Goal: Task Accomplishment & Management: Use online tool/utility

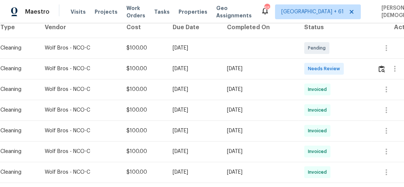
scroll to position [148, 0]
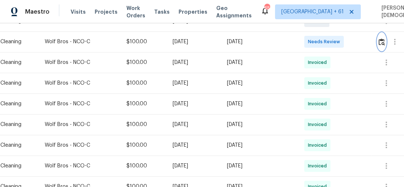
click at [385, 38] on img "button" at bounding box center [382, 41] width 6 height 7
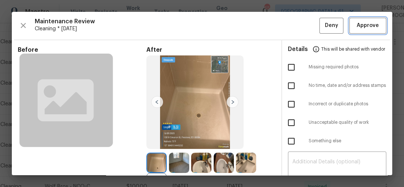
click at [357, 28] on span "Approve" at bounding box center [368, 25] width 22 height 9
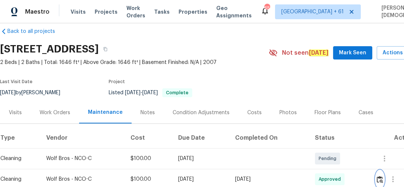
scroll to position [0, 0]
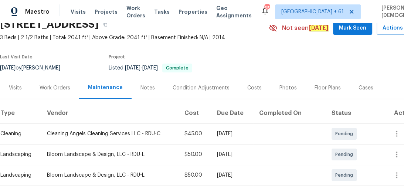
scroll to position [89, 0]
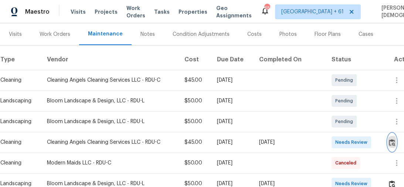
click at [392, 139] on img "button" at bounding box center [392, 142] width 6 height 7
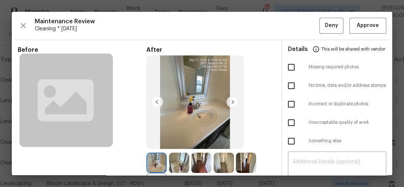
click at [292, 12] on div "Maintenance Review Cleaning * Mon, Sep 15 Deny Approve Before After +33 Require…" at bounding box center [202, 93] width 381 height 163
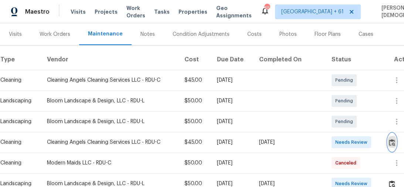
click at [394, 139] on img "button" at bounding box center [392, 142] width 6 height 7
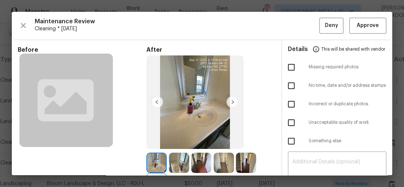
click at [364, 28] on div at bounding box center [202, 93] width 381 height 163
click at [364, 29] on span "Approve" at bounding box center [368, 25] width 22 height 9
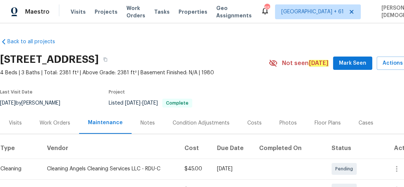
scroll to position [118, 0]
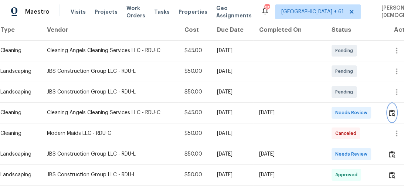
click at [391, 109] on img "button" at bounding box center [392, 112] width 6 height 7
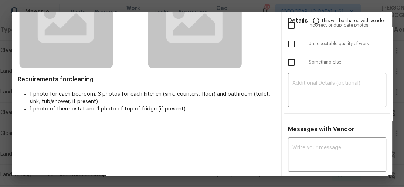
scroll to position [0, 0]
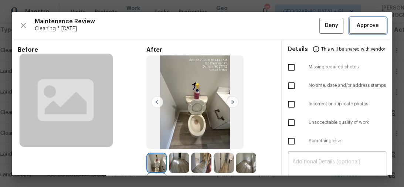
click at [358, 28] on span "Approve" at bounding box center [368, 25] width 22 height 9
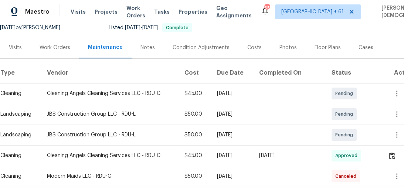
scroll to position [75, 0]
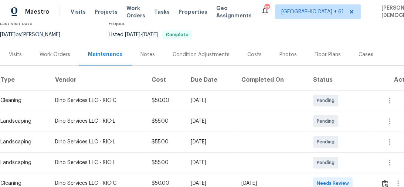
scroll to position [118, 0]
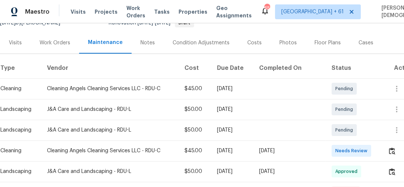
scroll to position [118, 0]
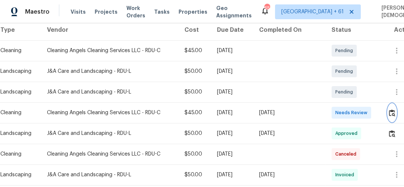
click at [394, 112] on img "button" at bounding box center [392, 112] width 6 height 7
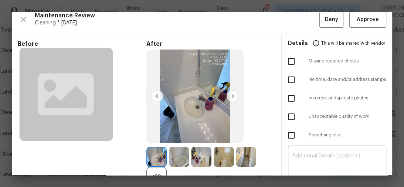
scroll to position [0, 0]
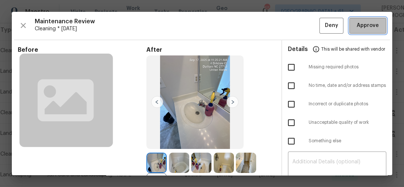
click at [358, 30] on button "Approve" at bounding box center [368, 26] width 37 height 16
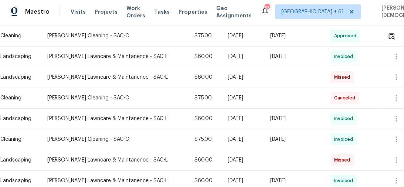
scroll to position [118, 0]
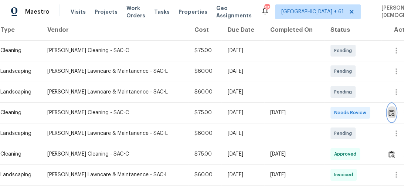
click at [391, 112] on img "button" at bounding box center [392, 112] width 6 height 7
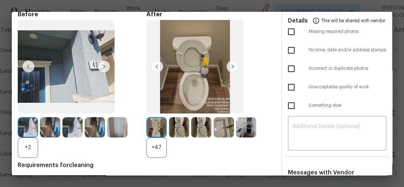
scroll to position [0, 0]
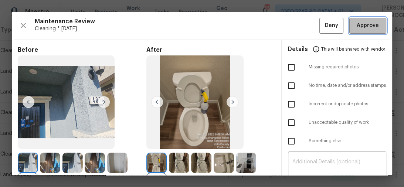
click at [360, 31] on button "Approve" at bounding box center [368, 26] width 37 height 16
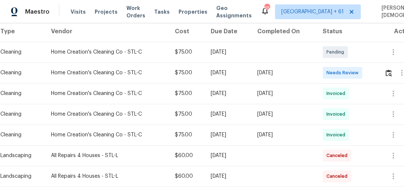
scroll to position [148, 0]
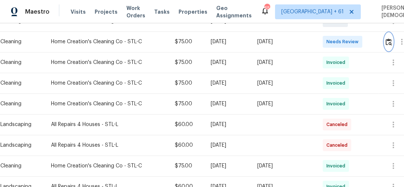
click at [390, 44] on button "button" at bounding box center [389, 42] width 9 height 18
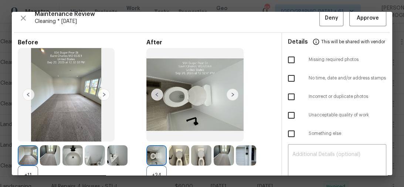
scroll to position [0, 0]
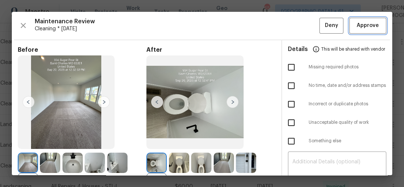
click at [373, 22] on span "Approve" at bounding box center [368, 25] width 22 height 9
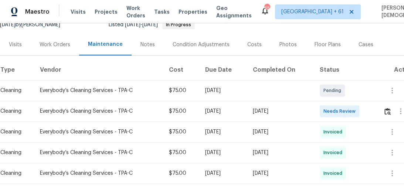
scroll to position [89, 0]
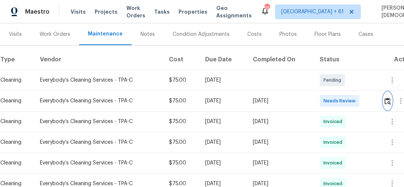
click at [391, 98] on img "button" at bounding box center [388, 101] width 6 height 7
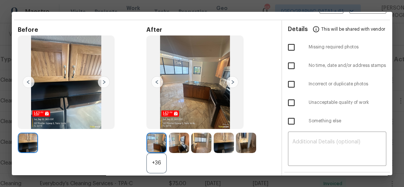
scroll to position [0, 0]
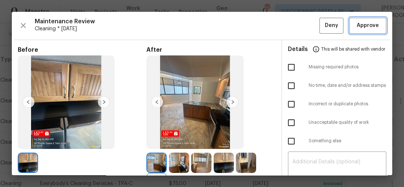
click at [367, 30] on button "Approve" at bounding box center [368, 26] width 37 height 16
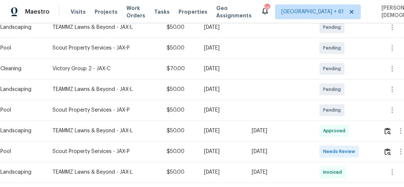
scroll to position [178, 0]
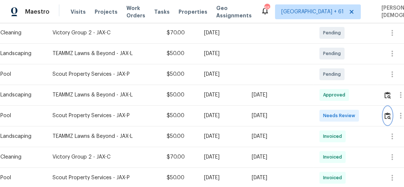
click at [388, 115] on img "button" at bounding box center [388, 115] width 6 height 7
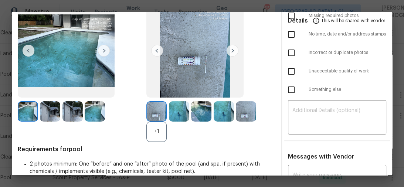
scroll to position [0, 0]
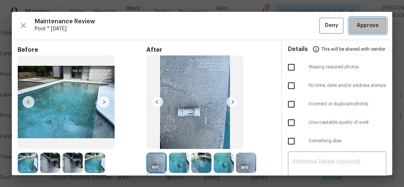
click at [362, 22] on span "Approve" at bounding box center [368, 25] width 22 height 9
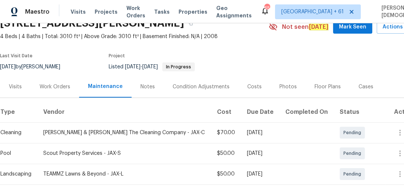
scroll to position [118, 0]
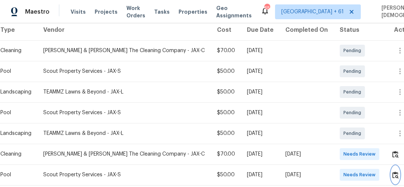
click at [397, 172] on img "button" at bounding box center [395, 175] width 6 height 7
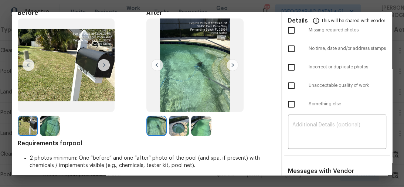
scroll to position [0, 0]
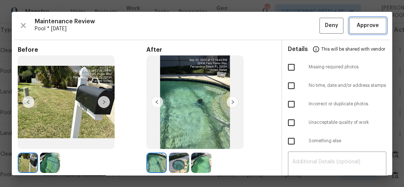
click at [362, 32] on button "Approve" at bounding box center [368, 26] width 37 height 16
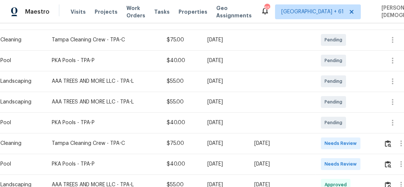
scroll to position [178, 0]
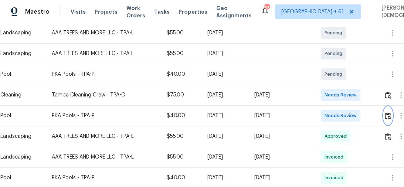
click at [391, 112] on img "button" at bounding box center [388, 115] width 6 height 7
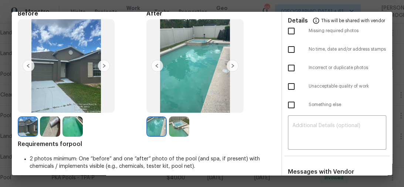
scroll to position [118, 0]
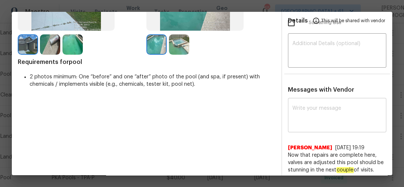
click at [324, 118] on textarea at bounding box center [338, 116] width 90 height 21
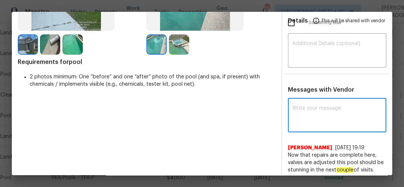
paste textarea "Maintenance Audit Team: Hello! Unfortunately, this pool visit completed on 09/2…"
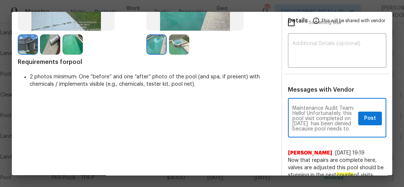
scroll to position [0, 0]
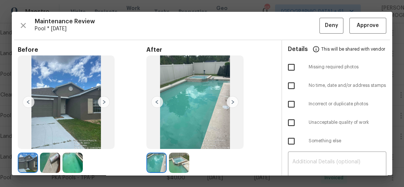
type textarea "Maintenance Audit Team: Hello! Unfortunately, this pool visit completed on 09/2…"
click at [334, 147] on ul "Details This will be shared with vendor Missing required photos No time, date a…" at bounding box center [337, 96] width 111 height 113
click at [309, 121] on span "Unacceptable quality of work" at bounding box center [348, 122] width 78 height 6
checkbox input "true"
click at [318, 162] on textarea at bounding box center [338, 169] width 90 height 21
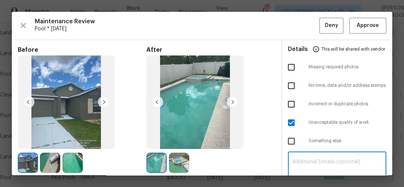
paste textarea "Maintenance Audit Team: Hello! Unfortunately, this pool visit completed on 09/2…"
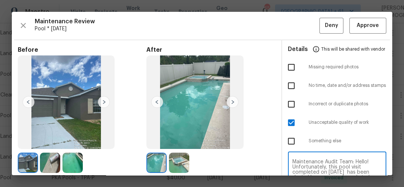
type textarea "Maintenance Audit Team: Hello! Unfortunately, this pool visit completed on 09/2…"
click at [325, 28] on span "Deny" at bounding box center [331, 25] width 13 height 9
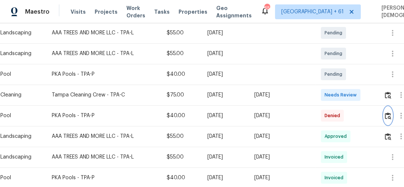
click at [387, 115] on button "button" at bounding box center [388, 116] width 9 height 18
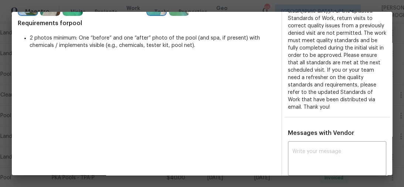
scroll to position [160, 0]
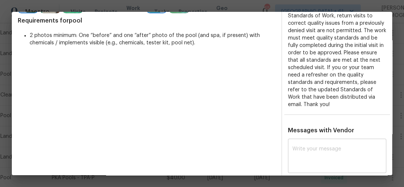
click at [312, 141] on div "x ​" at bounding box center [337, 157] width 99 height 33
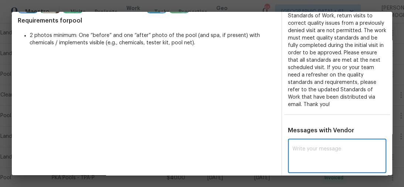
paste textarea "Maintenance Audit Team: Hello! Unfortunately, this pool visit completed on 09/2…"
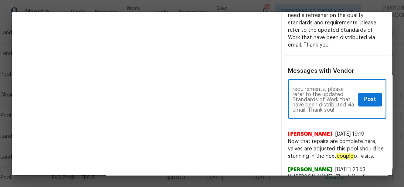
scroll to position [278, 0]
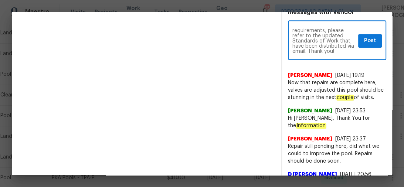
type textarea "Maintenance Audit Team: Hello! Unfortunately, this pool visit completed on 09/2…"
click at [358, 34] on button "Post" at bounding box center [370, 41] width 24 height 14
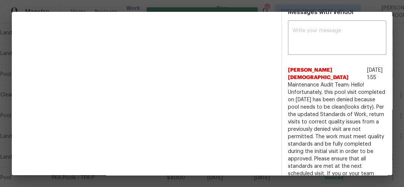
scroll to position [0, 0]
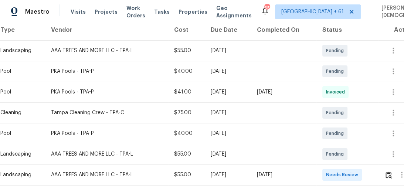
scroll to position [207, 0]
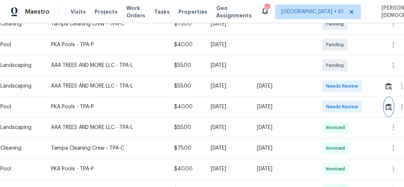
click at [389, 98] on button "button" at bounding box center [389, 107] width 9 height 18
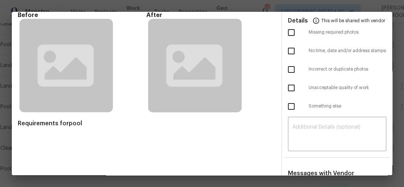
scroll to position [0, 0]
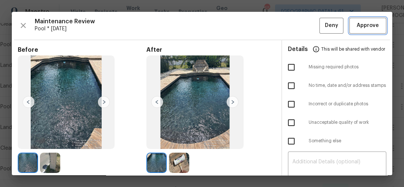
click at [356, 30] on button "Approve" at bounding box center [368, 26] width 37 height 16
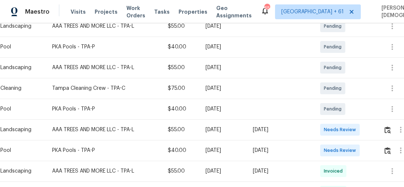
scroll to position [148, 0]
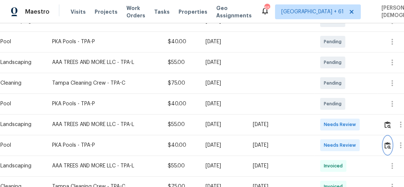
click at [389, 142] on img "button" at bounding box center [388, 145] width 6 height 7
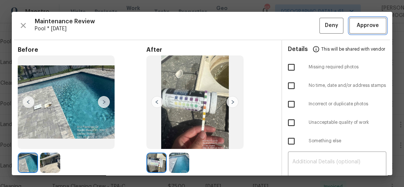
click at [361, 27] on span "Approve" at bounding box center [368, 25] width 22 height 9
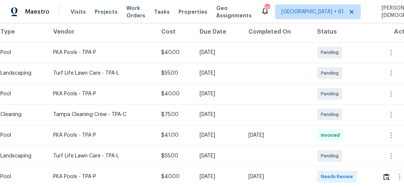
scroll to position [148, 0]
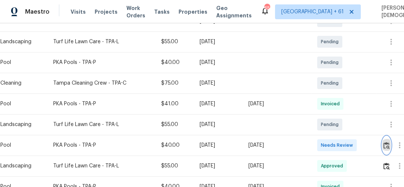
click at [389, 142] on img "button" at bounding box center [387, 145] width 6 height 7
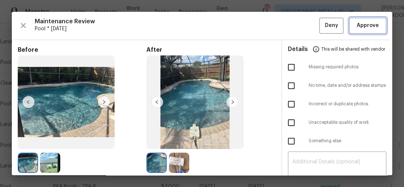
click at [357, 30] on button "Approve" at bounding box center [368, 26] width 37 height 16
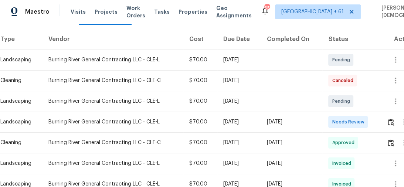
scroll to position [118, 0]
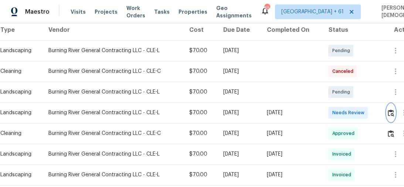
click at [389, 109] on img "button" at bounding box center [391, 112] width 6 height 7
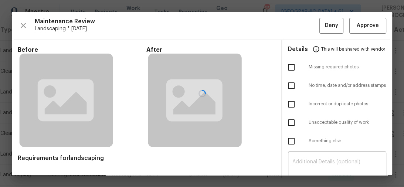
click at [354, 30] on div at bounding box center [202, 93] width 381 height 163
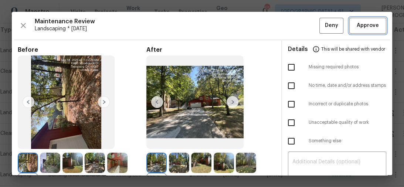
click at [354, 30] on button "Approve" at bounding box center [368, 26] width 37 height 16
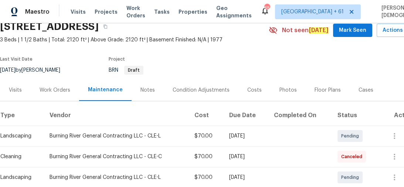
scroll to position [89, 0]
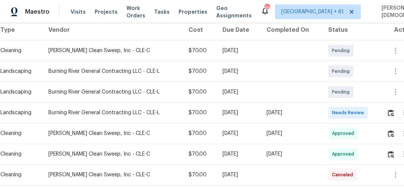
scroll to position [148, 0]
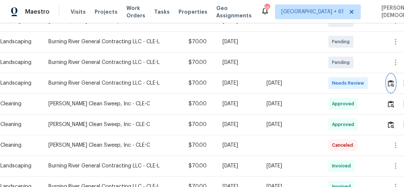
click at [392, 81] on img "button" at bounding box center [391, 83] width 6 height 7
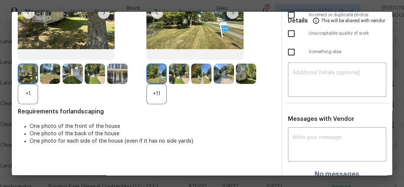
scroll to position [0, 0]
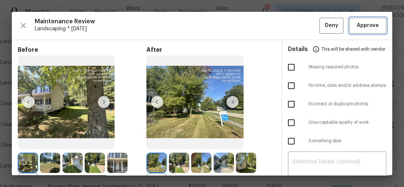
click at [358, 26] on span "Approve" at bounding box center [368, 25] width 22 height 9
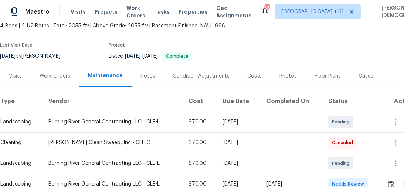
scroll to position [89, 0]
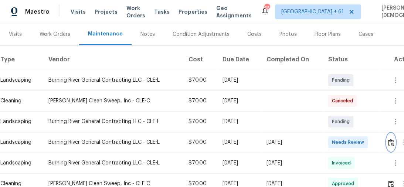
click at [394, 139] on img "button" at bounding box center [391, 142] width 6 height 7
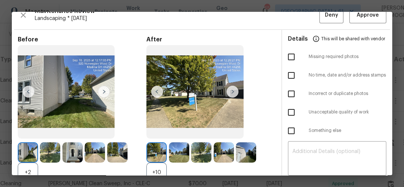
scroll to position [0, 0]
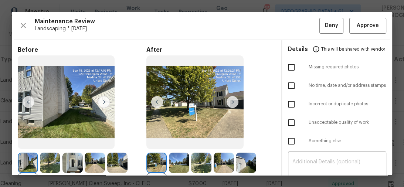
click at [355, 33] on div "Maintenance Review Landscaping * [DATE] Deny Approve Before +2 After +10 Requir…" at bounding box center [202, 93] width 381 height 163
click at [355, 31] on button "Approve" at bounding box center [368, 26] width 37 height 16
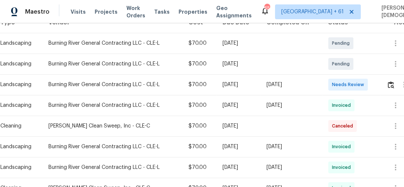
scroll to position [148, 0]
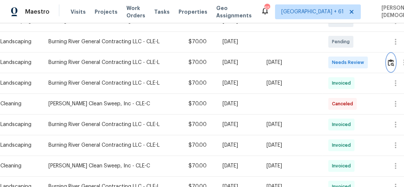
click at [391, 59] on img "button" at bounding box center [391, 62] width 6 height 7
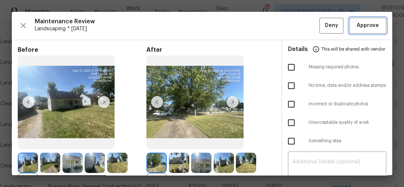
click at [352, 31] on button "Approve" at bounding box center [368, 26] width 37 height 16
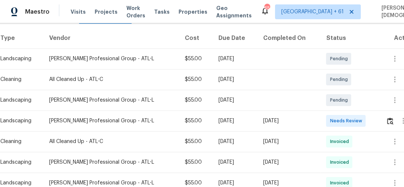
scroll to position [148, 0]
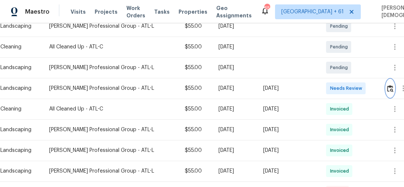
click at [389, 85] on img "button" at bounding box center [390, 88] width 6 height 7
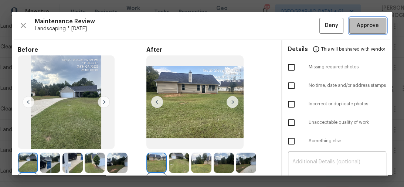
click at [360, 28] on span "Approve" at bounding box center [368, 25] width 22 height 9
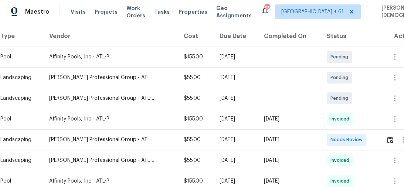
scroll to position [148, 0]
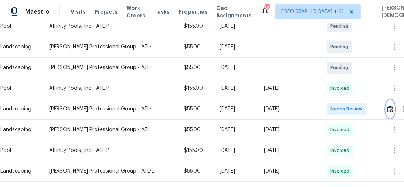
click at [391, 106] on img "button" at bounding box center [390, 109] width 6 height 7
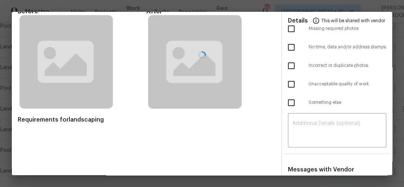
scroll to position [0, 0]
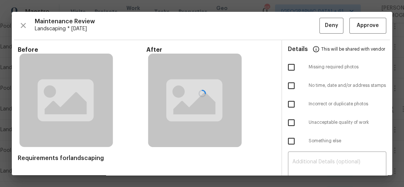
click at [365, 25] on div at bounding box center [202, 93] width 381 height 163
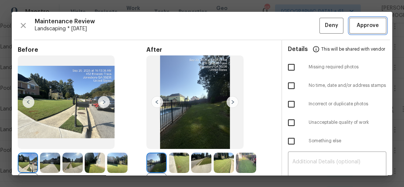
click at [365, 27] on span "Approve" at bounding box center [368, 25] width 22 height 9
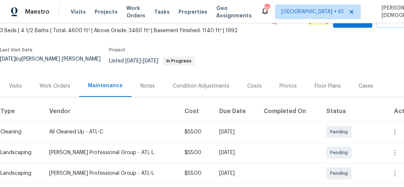
scroll to position [89, 0]
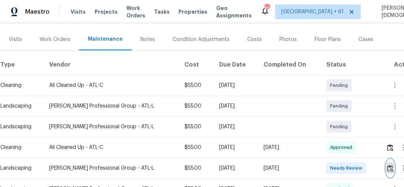
click at [390, 159] on button "button" at bounding box center [390, 168] width 9 height 18
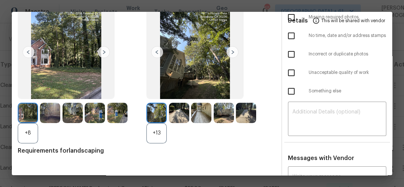
scroll to position [0, 0]
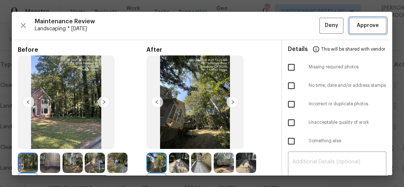
click at [361, 24] on span "Approve" at bounding box center [368, 25] width 22 height 9
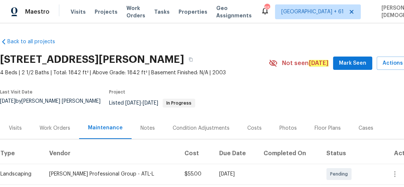
click at [245, 75] on section "[STREET_ADDRESS] 4 Beds | 2 1/2 Baths | Total: 1842 ft² | Above Grade: 1842 ft²…" at bounding box center [209, 83] width 418 height 67
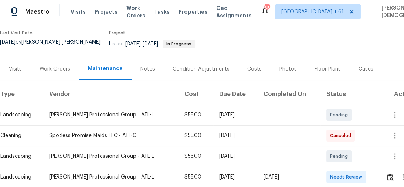
scroll to position [118, 0]
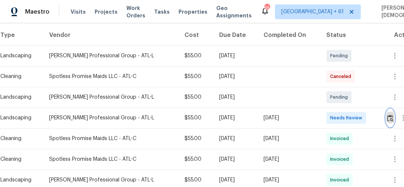
click at [388, 113] on button "button" at bounding box center [390, 118] width 9 height 18
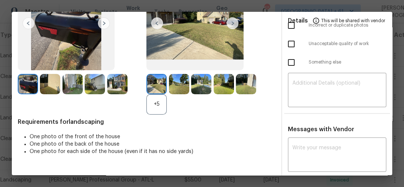
scroll to position [0, 0]
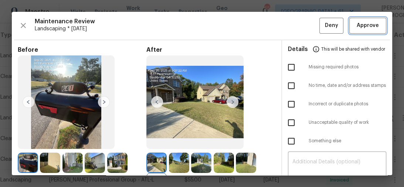
click at [355, 29] on span "Approve" at bounding box center [367, 25] width 25 height 9
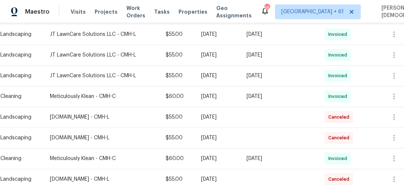
scroll to position [148, 0]
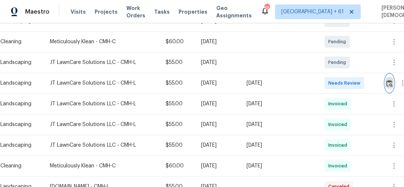
click at [392, 81] on img "button" at bounding box center [390, 83] width 6 height 7
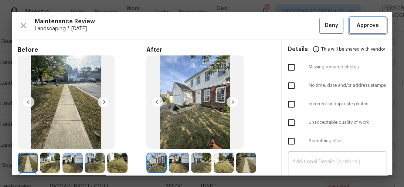
click at [351, 28] on button "Approve" at bounding box center [368, 26] width 37 height 16
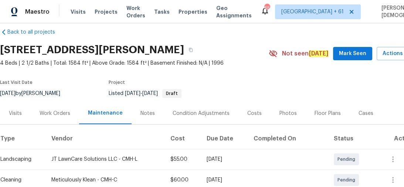
scroll to position [0, 0]
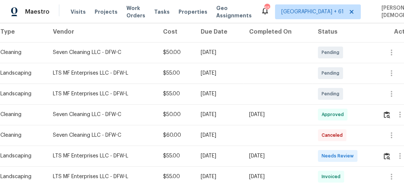
scroll to position [118, 0]
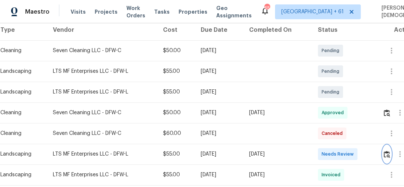
click at [390, 151] on img "button" at bounding box center [387, 154] width 6 height 7
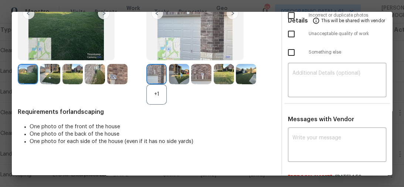
scroll to position [0, 0]
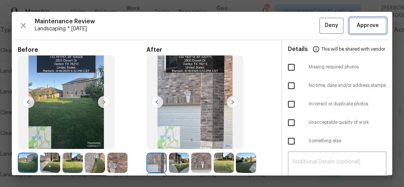
click at [377, 24] on button "Approve" at bounding box center [368, 26] width 37 height 16
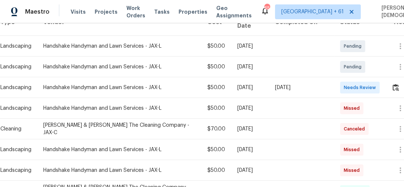
scroll to position [178, 0]
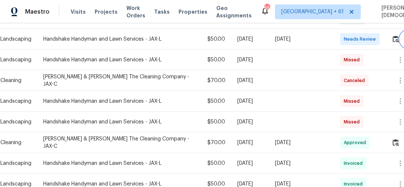
click at [400, 30] on button "button" at bounding box center [409, 39] width 18 height 18
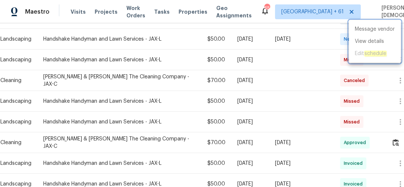
click at [331, 33] on div at bounding box center [202, 93] width 404 height 187
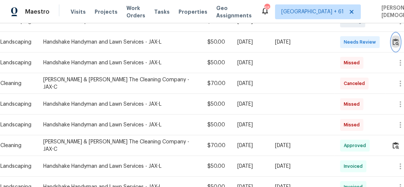
click at [393, 38] on img "button" at bounding box center [396, 41] width 6 height 7
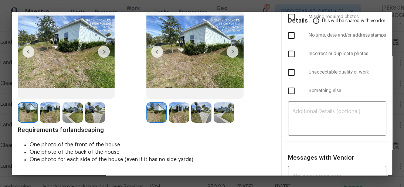
scroll to position [0, 0]
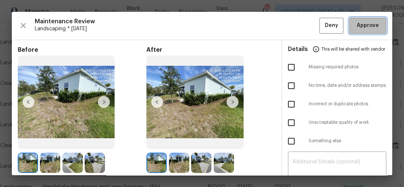
click at [362, 24] on span "Approve" at bounding box center [368, 25] width 22 height 9
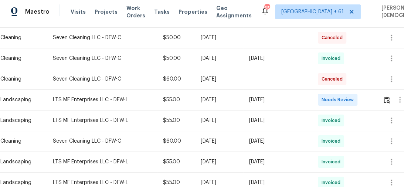
scroll to position [178, 0]
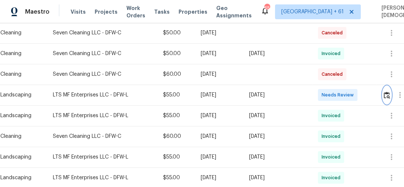
click at [387, 95] on button "button" at bounding box center [387, 95] width 9 height 18
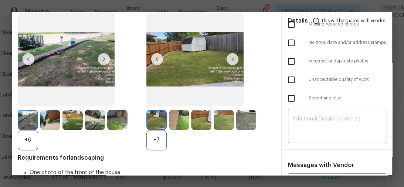
scroll to position [0, 0]
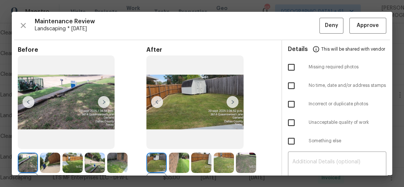
click at [353, 33] on div "Maintenance Review Landscaping * Mon, Sep 15 Deny Approve Before +6 After +7 Re…" at bounding box center [202, 93] width 381 height 163
click at [353, 32] on button "Approve" at bounding box center [368, 26] width 37 height 16
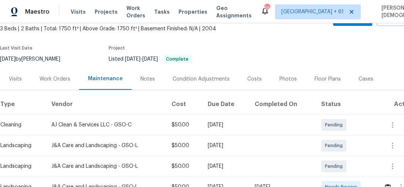
scroll to position [89, 0]
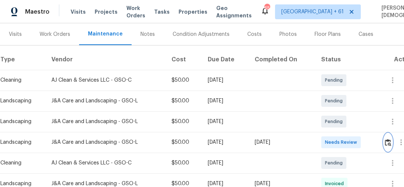
click at [391, 139] on img "button" at bounding box center [388, 142] width 6 height 7
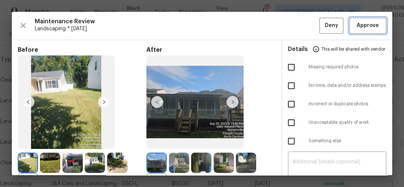
click at [362, 27] on span "Approve" at bounding box center [368, 25] width 22 height 9
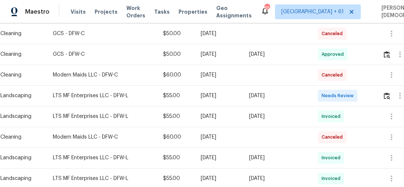
scroll to position [178, 0]
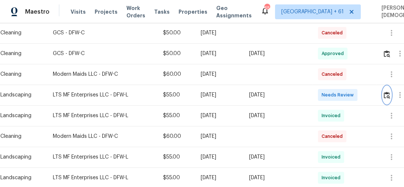
click at [388, 92] on img "button" at bounding box center [387, 95] width 6 height 7
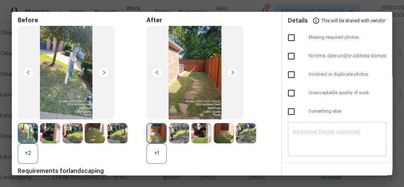
scroll to position [148, 0]
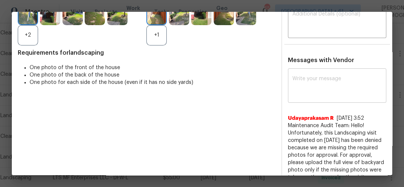
click at [303, 78] on textarea at bounding box center [338, 86] width 90 height 21
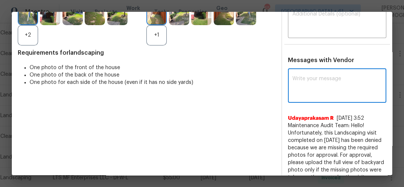
paste textarea "Maintenance Audit Team: Hello! Unfortunately, this landscaping visit completed …"
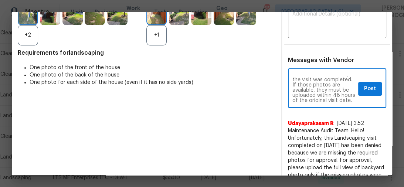
scroll to position [51, 0]
type textarea "Maintenance Audit Team: Hello! Unfortunately, this landscaping visit completed …"
click at [297, 20] on textarea at bounding box center [338, 21] width 90 height 21
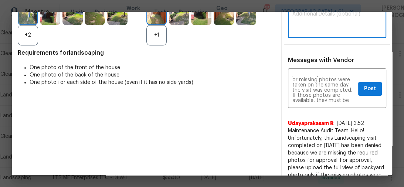
paste textarea "Maintenance Audit Team: Hello! Unfortunately, this landscaping visit completed …"
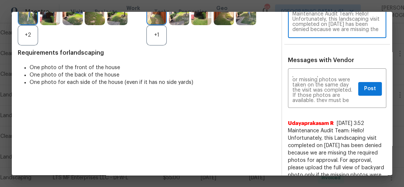
scroll to position [93, 0]
type textarea "Maintenance Audit Team: Hello! Unfortunately, this landscaping visit completed …"
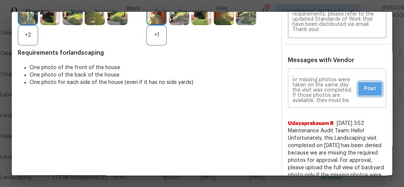
click at [364, 84] on span "Post" at bounding box center [370, 88] width 12 height 9
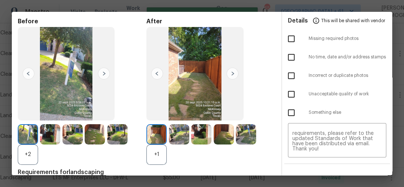
scroll to position [0, 0]
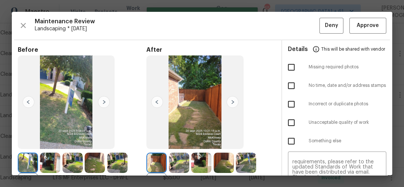
click at [287, 67] on input "checkbox" at bounding box center [292, 68] width 16 height 16
checkbox input "true"
click at [328, 26] on span "Deny" at bounding box center [331, 25] width 13 height 9
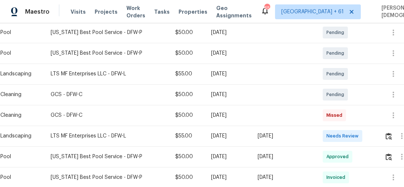
scroll to position [178, 0]
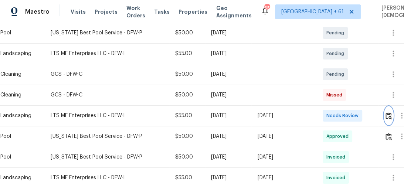
click at [385, 112] on button "button" at bounding box center [389, 116] width 9 height 18
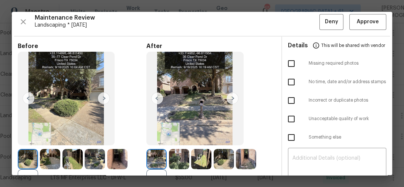
scroll to position [0, 0]
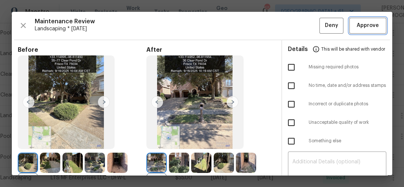
click at [357, 28] on span "Approve" at bounding box center [368, 25] width 22 height 9
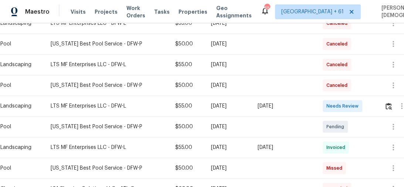
scroll to position [148, 0]
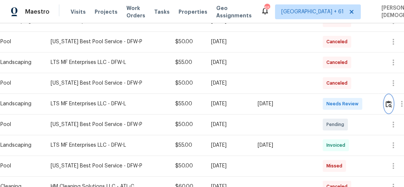
click at [389, 106] on button "button" at bounding box center [389, 104] width 9 height 18
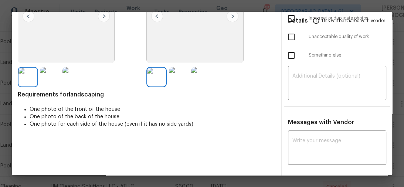
scroll to position [89, 0]
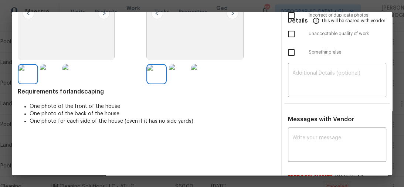
click at [170, 77] on img at bounding box center [179, 74] width 20 height 20
click at [201, 77] on img at bounding box center [201, 74] width 20 height 20
click at [141, 72] on div at bounding box center [82, 74] width 129 height 20
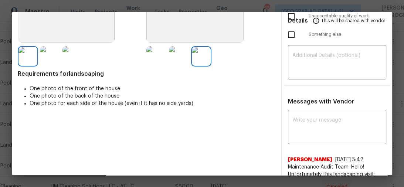
scroll to position [148, 0]
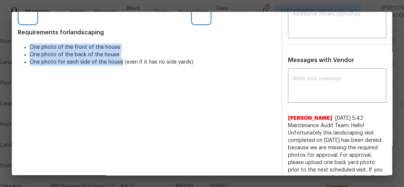
drag, startPoint x: 28, startPoint y: 44, endPoint x: 118, endPoint y: 58, distance: 91.8
click at [118, 58] on ul "One photo of the front of the house One photo of the back of the house One phot…" at bounding box center [147, 55] width 258 height 22
copy ul "One photo of the front of the house One photo of the back of the house One phot…"
click at [310, 84] on textarea at bounding box center [338, 86] width 90 height 21
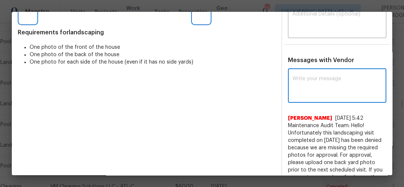
paste textarea "Maintenance Audit Team: Hello! Unfortunately, this landscaping visit completed …"
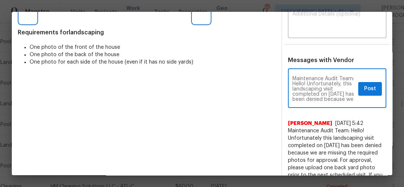
scroll to position [0, 0]
type textarea "Maintenance Audit Team: Hello! Unfortunately, this landscaping visit completed …"
click at [307, 22] on textarea at bounding box center [338, 21] width 90 height 21
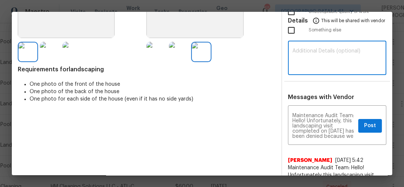
scroll to position [59, 0]
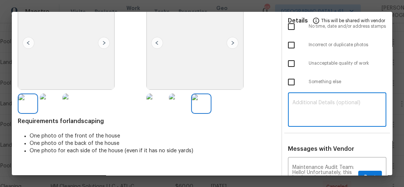
paste textarea "Maintenance Audit Team: Hello! Unfortunately, this landscaping visit completed …"
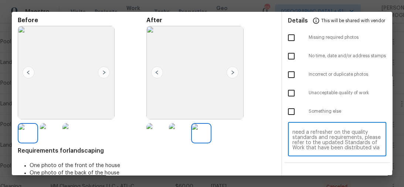
scroll to position [0, 0]
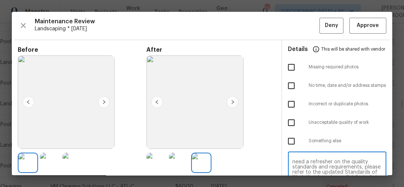
type textarea "Maintenance Audit Team: Hello! Unfortunately, this landscaping visit completed …"
click at [287, 70] on input "checkbox" at bounding box center [292, 68] width 16 height 16
checkbox input "true"
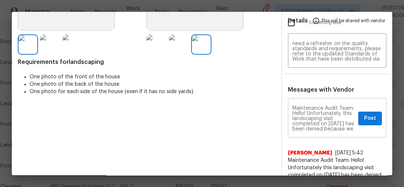
scroll to position [148, 0]
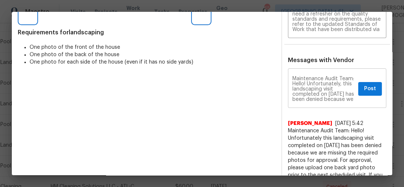
click at [305, 87] on textarea "Maintenance Audit Team: Hello! Unfortunately, this landscaping visit completed …" at bounding box center [324, 89] width 63 height 26
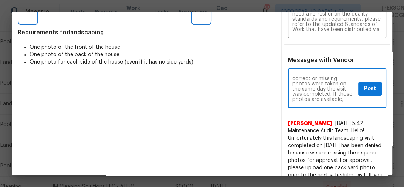
scroll to position [83, 0]
click at [374, 82] on button "Post" at bounding box center [370, 89] width 24 height 14
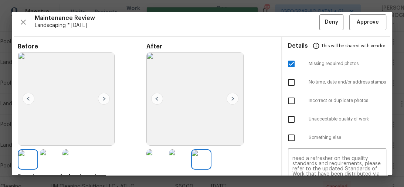
scroll to position [0, 0]
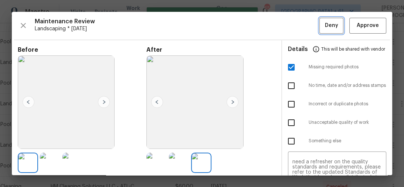
click at [333, 30] on button "Deny" at bounding box center [332, 26] width 24 height 16
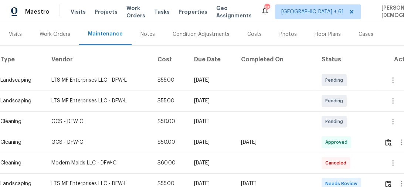
scroll to position [148, 0]
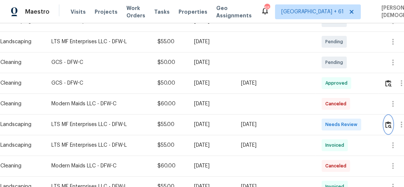
click at [389, 121] on img "button" at bounding box center [388, 124] width 6 height 7
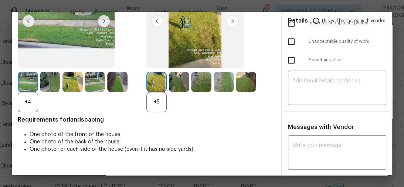
scroll to position [0, 0]
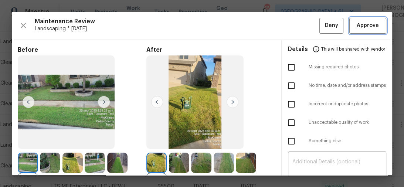
click at [362, 22] on span "Approve" at bounding box center [368, 25] width 22 height 9
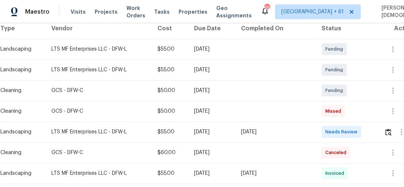
scroll to position [148, 0]
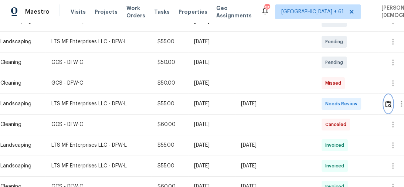
click at [389, 103] on img "button" at bounding box center [388, 104] width 6 height 7
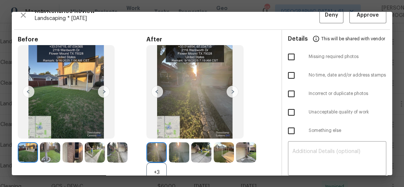
scroll to position [0, 0]
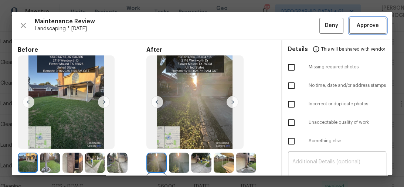
click at [364, 29] on span "Approve" at bounding box center [368, 25] width 22 height 9
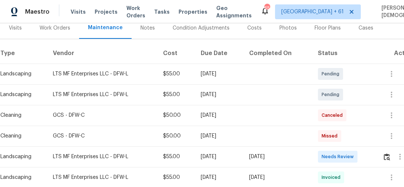
scroll to position [148, 0]
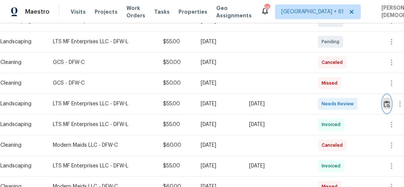
click at [388, 101] on img "button" at bounding box center [387, 104] width 6 height 7
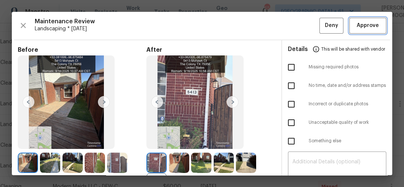
click at [361, 31] on button "Approve" at bounding box center [368, 26] width 37 height 16
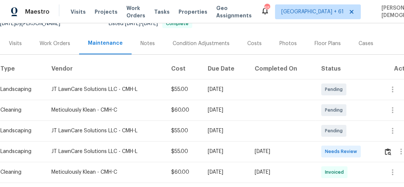
scroll to position [89, 0]
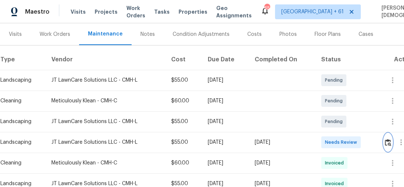
click at [391, 139] on img "button" at bounding box center [388, 142] width 6 height 7
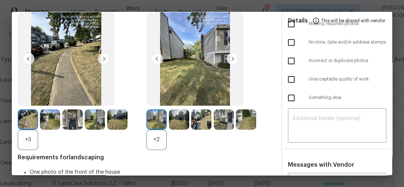
scroll to position [0, 0]
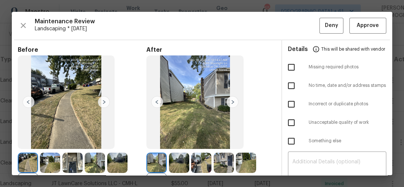
click at [358, 34] on div "Maintenance Review Landscaping * [DATE] Deny Approve Before +3 After +2 Require…" at bounding box center [202, 93] width 381 height 163
click at [358, 31] on button "Approve" at bounding box center [368, 26] width 37 height 16
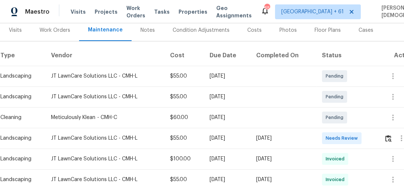
scroll to position [148, 0]
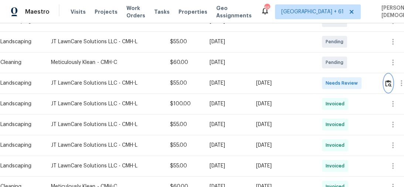
click at [392, 82] on img "button" at bounding box center [388, 83] width 6 height 7
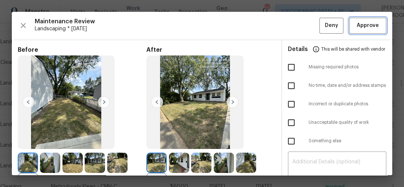
click at [350, 24] on button "Approve" at bounding box center [368, 26] width 37 height 16
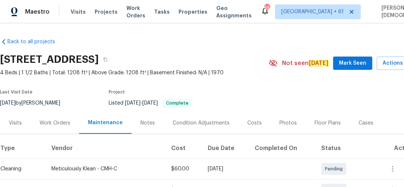
scroll to position [89, 0]
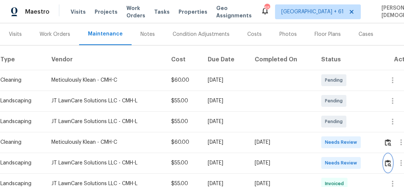
click at [391, 160] on img "button" at bounding box center [388, 163] width 6 height 7
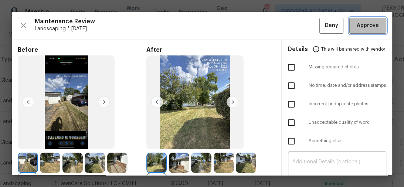
click at [367, 28] on span "Approve" at bounding box center [368, 25] width 22 height 9
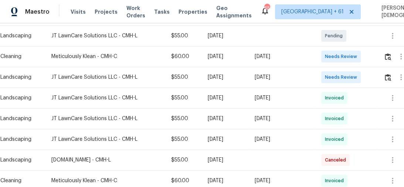
scroll to position [178, 0]
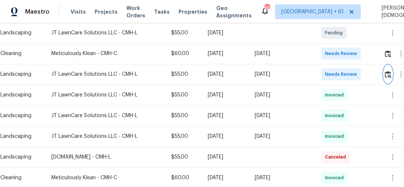
click at [388, 74] on img "button" at bounding box center [388, 74] width 6 height 7
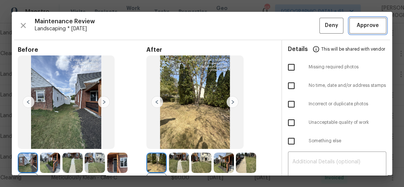
click at [365, 24] on span "Approve" at bounding box center [368, 25] width 22 height 9
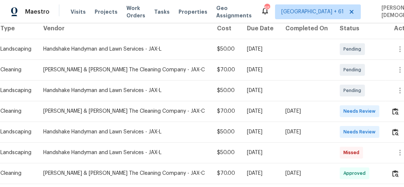
scroll to position [135, 0]
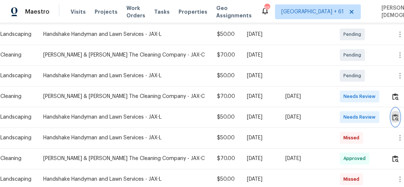
click at [392, 115] on img "button" at bounding box center [395, 117] width 6 height 7
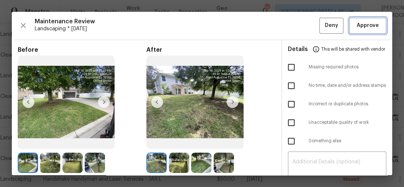
click at [365, 25] on span "Approve" at bounding box center [368, 25] width 22 height 9
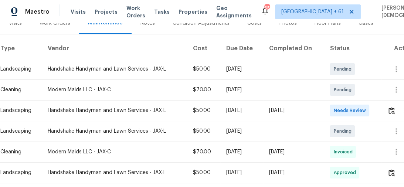
scroll to position [141, 0]
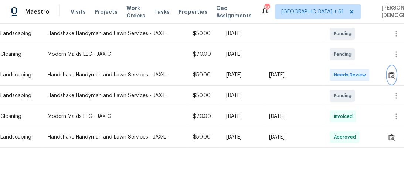
click at [391, 72] on img "button" at bounding box center [392, 75] width 6 height 7
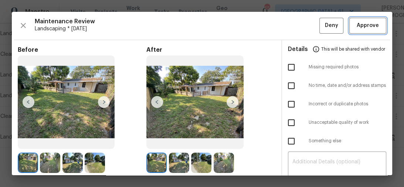
click at [362, 31] on button "Approve" at bounding box center [368, 26] width 37 height 16
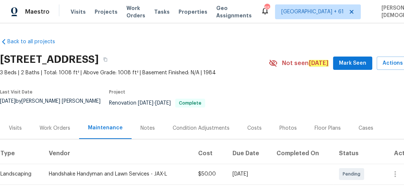
scroll to position [89, 0]
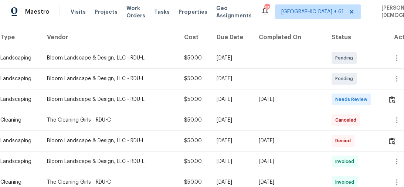
scroll to position [148, 0]
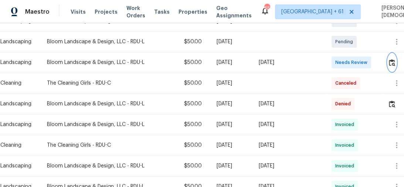
click at [390, 59] on img "button" at bounding box center [392, 62] width 6 height 7
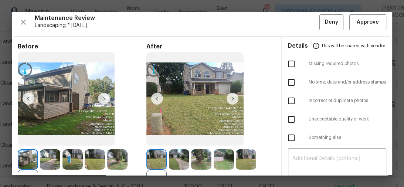
scroll to position [0, 0]
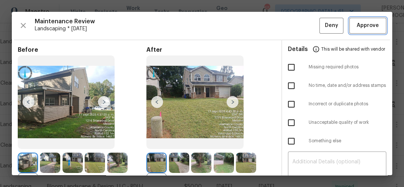
click at [358, 26] on span "Approve" at bounding box center [368, 25] width 22 height 9
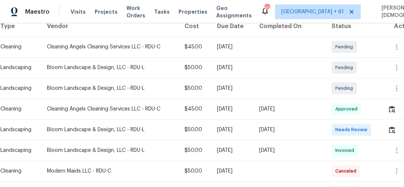
scroll to position [148, 0]
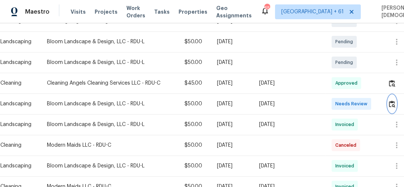
click at [389, 99] on button "button" at bounding box center [392, 104] width 9 height 18
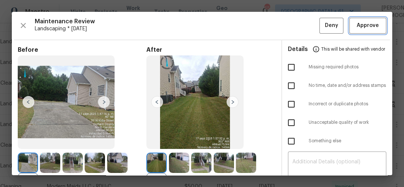
click at [360, 31] on button "Approve" at bounding box center [368, 26] width 37 height 16
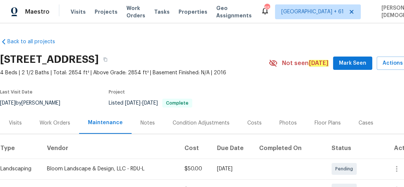
scroll to position [118, 0]
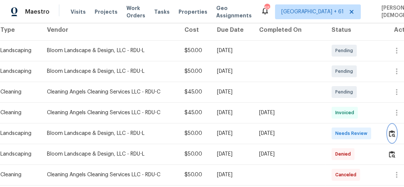
click at [392, 131] on img "button" at bounding box center [392, 133] width 6 height 7
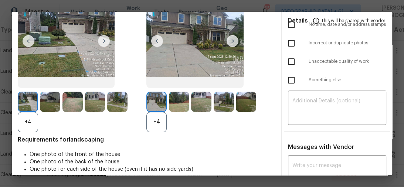
scroll to position [0, 0]
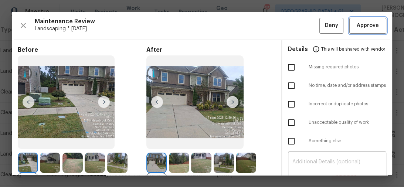
click at [357, 27] on span "Approve" at bounding box center [368, 25] width 22 height 9
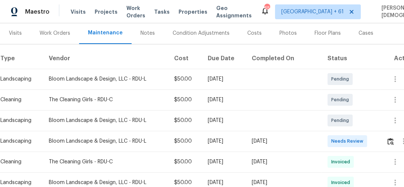
scroll to position [118, 0]
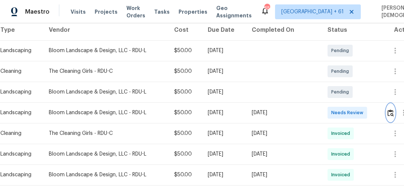
click at [391, 109] on img "button" at bounding box center [391, 112] width 6 height 7
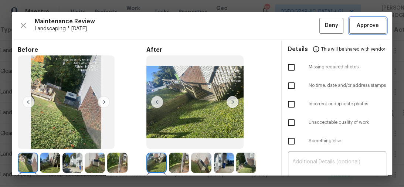
click at [364, 30] on button "Approve" at bounding box center [368, 26] width 37 height 16
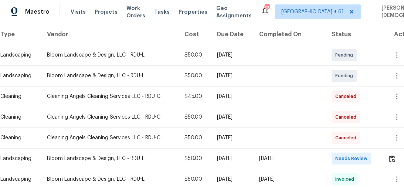
scroll to position [178, 0]
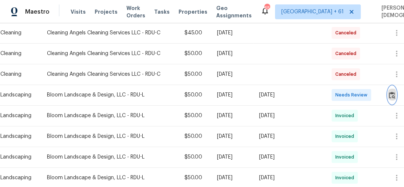
click at [392, 92] on img "button" at bounding box center [392, 95] width 6 height 7
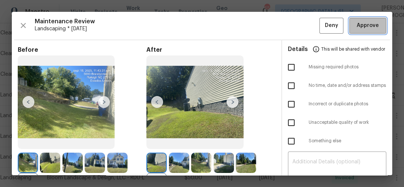
click at [363, 31] on button "Approve" at bounding box center [368, 26] width 37 height 16
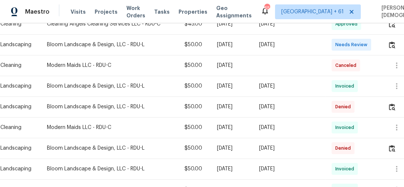
scroll to position [118, 0]
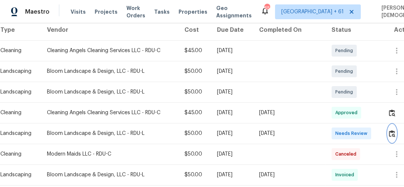
click at [389, 128] on button "button" at bounding box center [392, 134] width 9 height 18
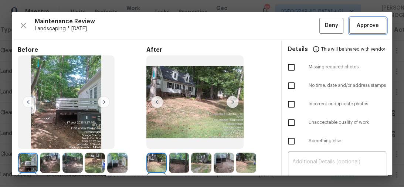
click at [362, 25] on span "Approve" at bounding box center [368, 25] width 22 height 9
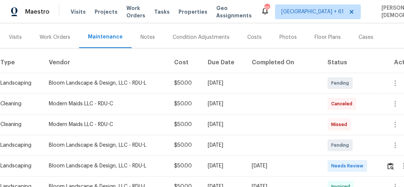
scroll to position [118, 0]
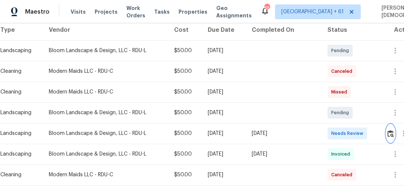
click at [387, 129] on button "button" at bounding box center [391, 134] width 9 height 18
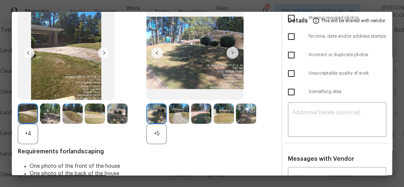
scroll to position [0, 0]
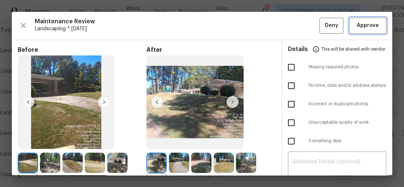
click at [361, 32] on button "Approve" at bounding box center [368, 26] width 37 height 16
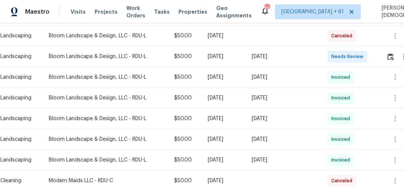
scroll to position [89, 0]
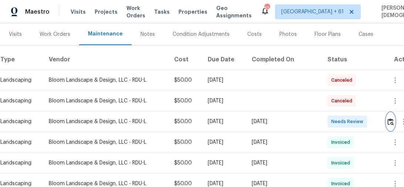
click at [389, 118] on img "button" at bounding box center [391, 121] width 6 height 7
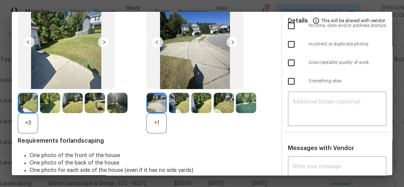
scroll to position [0, 0]
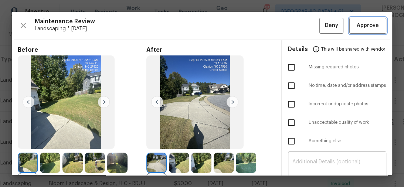
click at [367, 29] on span "Approve" at bounding box center [368, 25] width 22 height 9
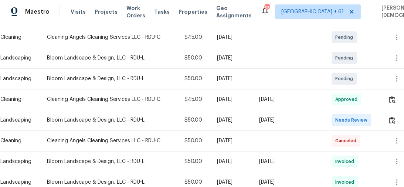
scroll to position [178, 0]
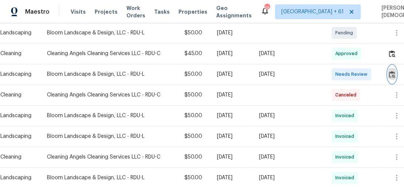
click at [390, 71] on img "button" at bounding box center [392, 74] width 6 height 7
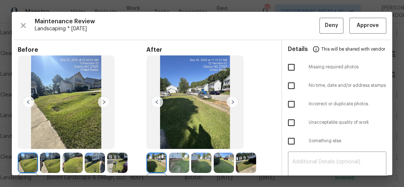
click at [364, 30] on div at bounding box center [202, 93] width 381 height 163
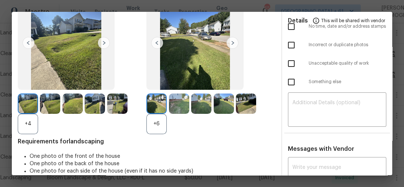
scroll to position [0, 0]
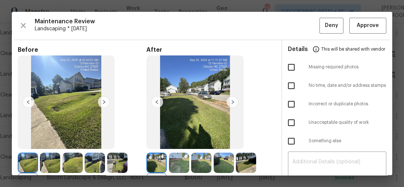
click at [232, 102] on img at bounding box center [233, 102] width 12 height 12
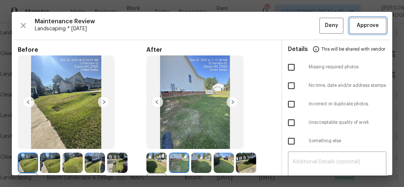
click at [355, 30] on button "Approve" at bounding box center [368, 26] width 37 height 16
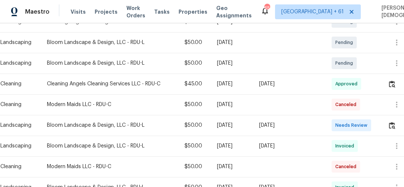
scroll to position [148, 0]
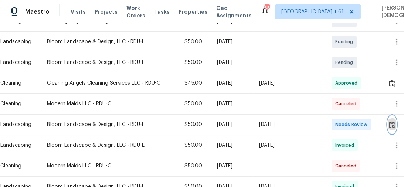
click at [391, 121] on img "button" at bounding box center [392, 124] width 6 height 7
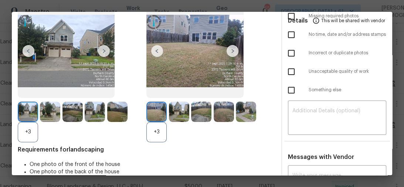
scroll to position [0, 0]
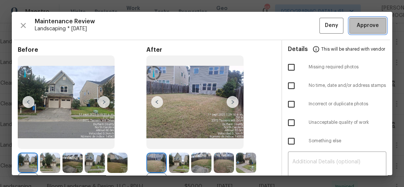
click at [361, 26] on span "Approve" at bounding box center [368, 25] width 22 height 9
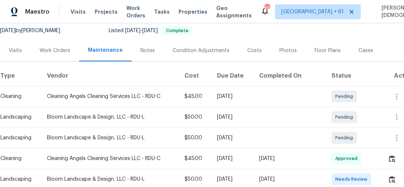
scroll to position [89, 0]
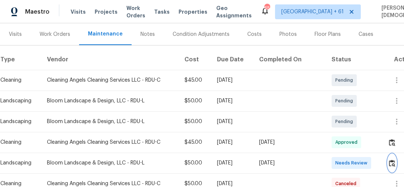
click at [392, 161] on img "button" at bounding box center [392, 163] width 6 height 7
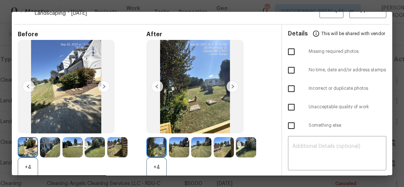
scroll to position [0, 0]
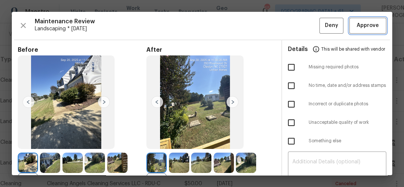
click at [367, 26] on span "Approve" at bounding box center [368, 25] width 22 height 9
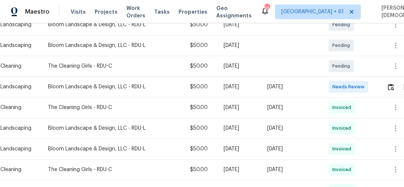
scroll to position [178, 0]
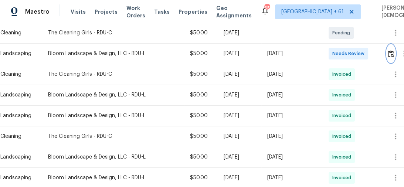
click at [391, 53] on img "button" at bounding box center [391, 53] width 6 height 7
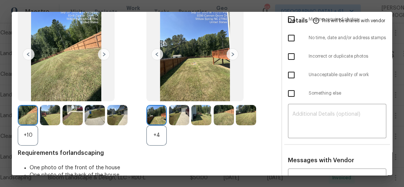
scroll to position [0, 0]
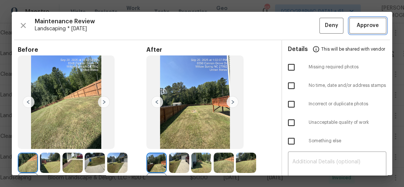
click at [350, 24] on button "Approve" at bounding box center [368, 26] width 37 height 16
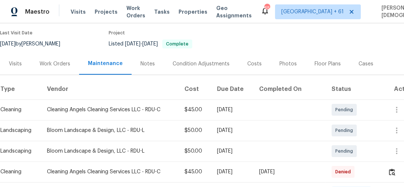
scroll to position [118, 0]
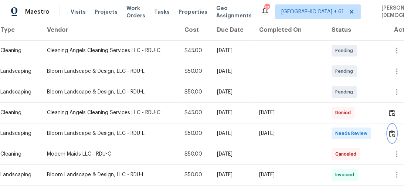
click at [394, 130] on img "button" at bounding box center [392, 133] width 6 height 7
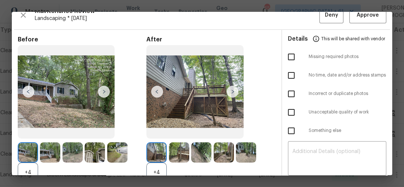
scroll to position [0, 0]
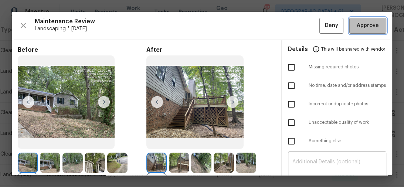
click at [355, 29] on span "Approve" at bounding box center [367, 25] width 25 height 9
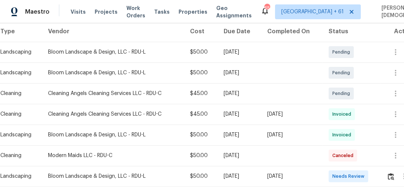
scroll to position [148, 0]
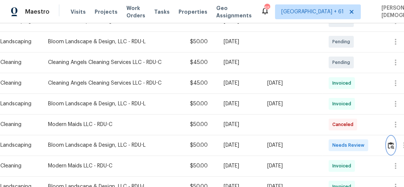
click at [391, 143] on img "button" at bounding box center [391, 145] width 6 height 7
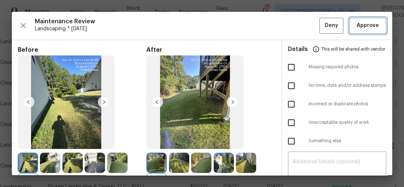
click at [365, 24] on span "Approve" at bounding box center [368, 25] width 22 height 9
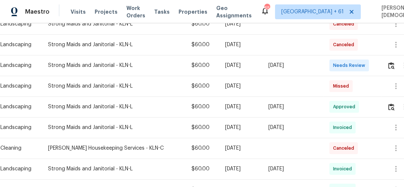
scroll to position [148, 0]
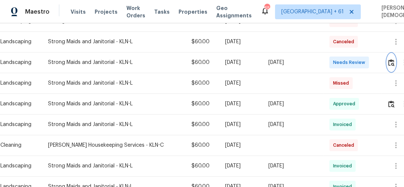
click at [393, 59] on img "button" at bounding box center [391, 62] width 6 height 7
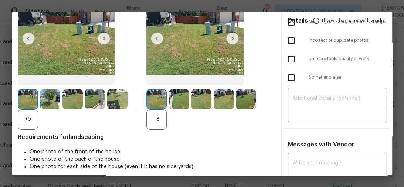
scroll to position [0, 0]
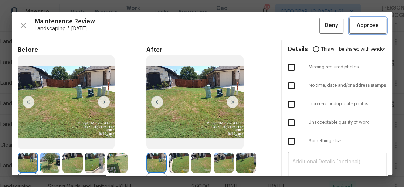
click at [357, 21] on span "Approve" at bounding box center [368, 25] width 22 height 9
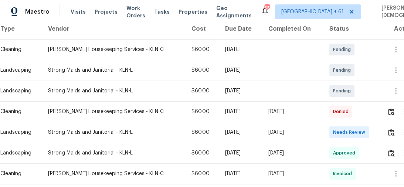
scroll to position [148, 0]
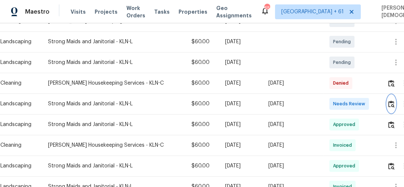
click at [388, 102] on img "button" at bounding box center [391, 104] width 6 height 7
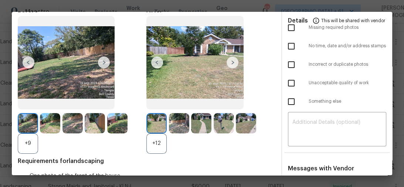
scroll to position [0, 0]
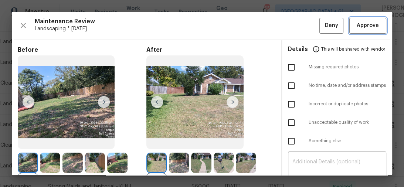
click at [361, 24] on span "Approve" at bounding box center [368, 25] width 22 height 9
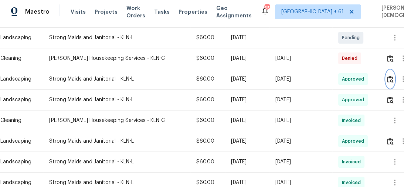
scroll to position [118, 0]
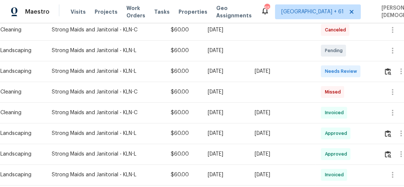
scroll to position [118, 0]
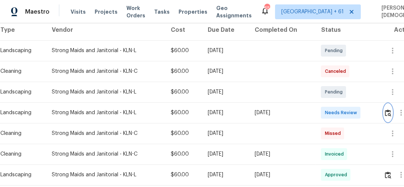
click at [390, 109] on img "button" at bounding box center [388, 112] width 6 height 7
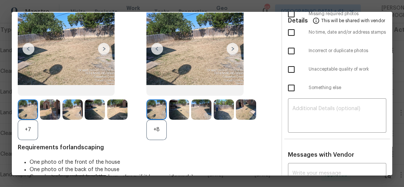
scroll to position [0, 0]
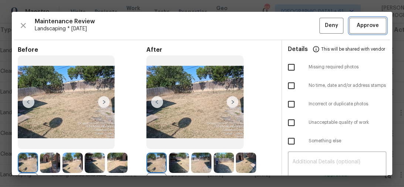
click at [361, 33] on button "Approve" at bounding box center [368, 26] width 37 height 16
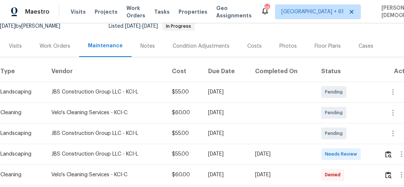
scroll to position [118, 0]
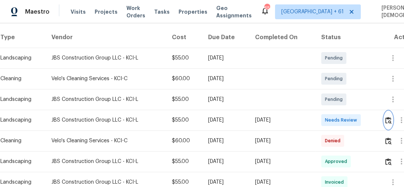
click at [388, 117] on img "button" at bounding box center [388, 120] width 6 height 7
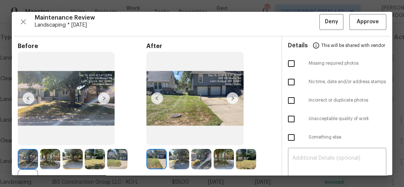
scroll to position [0, 0]
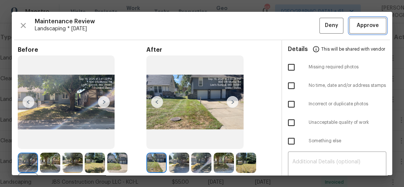
click at [359, 31] on button "Approve" at bounding box center [368, 26] width 37 height 16
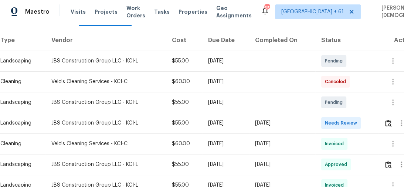
scroll to position [118, 0]
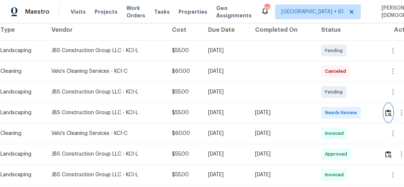
click at [388, 109] on img "button" at bounding box center [388, 112] width 6 height 7
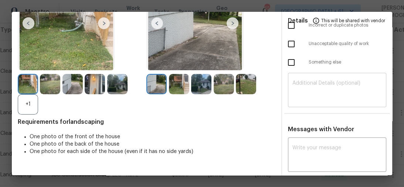
scroll to position [0, 0]
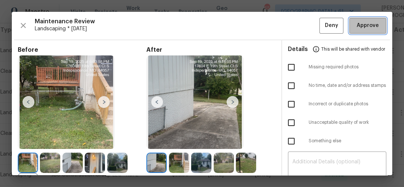
click at [357, 24] on span "Approve" at bounding box center [368, 25] width 22 height 9
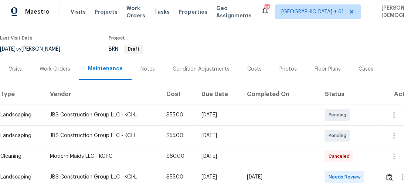
scroll to position [118, 0]
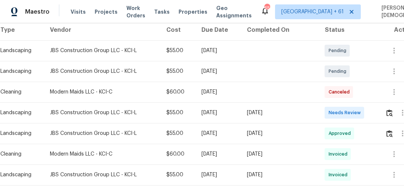
click at [385, 111] on td at bounding box center [398, 112] width 38 height 21
click at [387, 110] on button "button" at bounding box center [389, 113] width 9 height 18
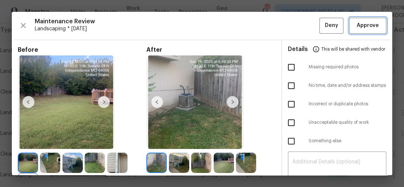
click at [376, 29] on span "Approve" at bounding box center [367, 25] width 25 height 9
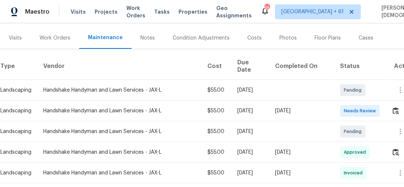
scroll to position [118, 0]
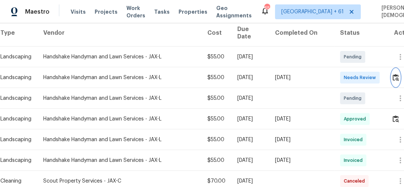
click at [393, 74] on img "button" at bounding box center [396, 77] width 6 height 7
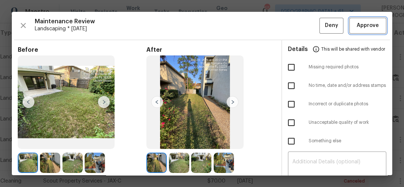
click at [360, 22] on span "Approve" at bounding box center [368, 25] width 22 height 9
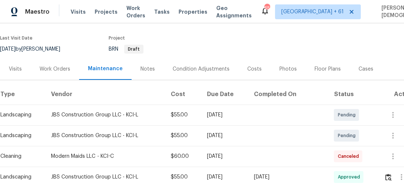
scroll to position [105, 0]
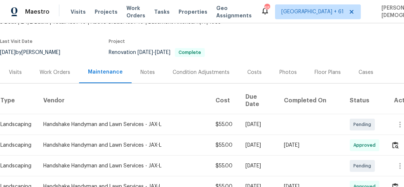
scroll to position [89, 0]
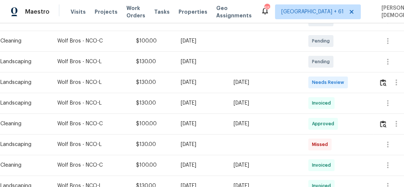
scroll to position [178, 0]
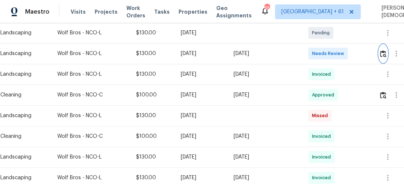
click at [382, 52] on img "button" at bounding box center [383, 53] width 6 height 7
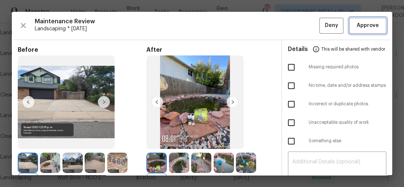
click at [364, 30] on button "Approve" at bounding box center [368, 26] width 37 height 16
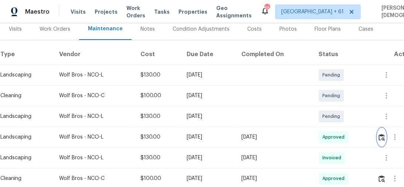
scroll to position [89, 0]
